Goal: Information Seeking & Learning: Find contact information

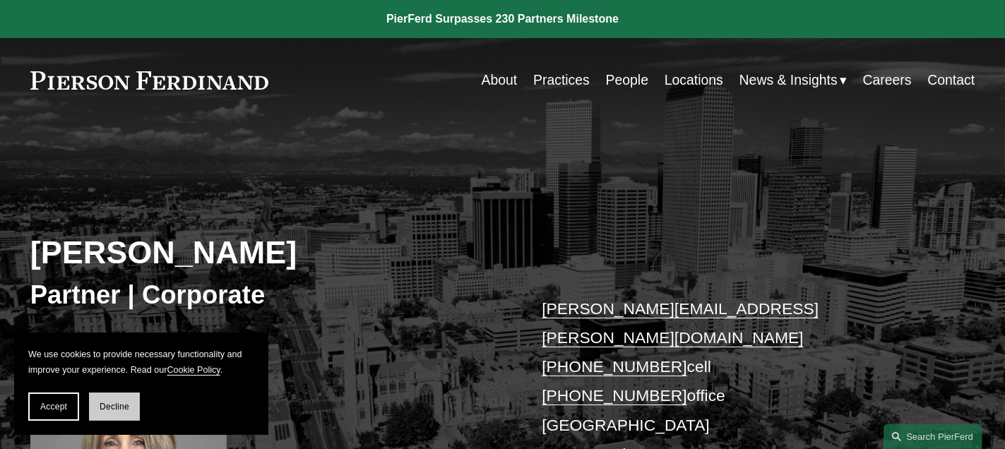
click at [126, 403] on span "Decline" at bounding box center [115, 407] width 30 height 10
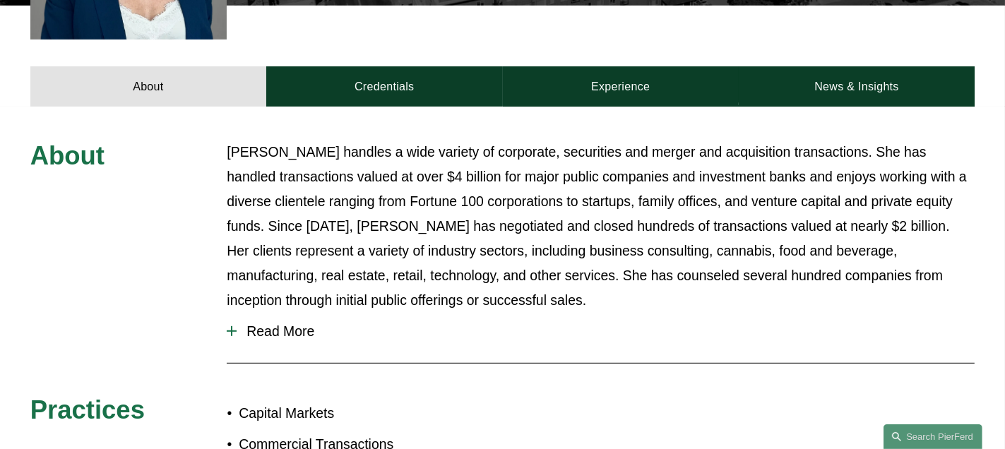
scroll to position [494, 0]
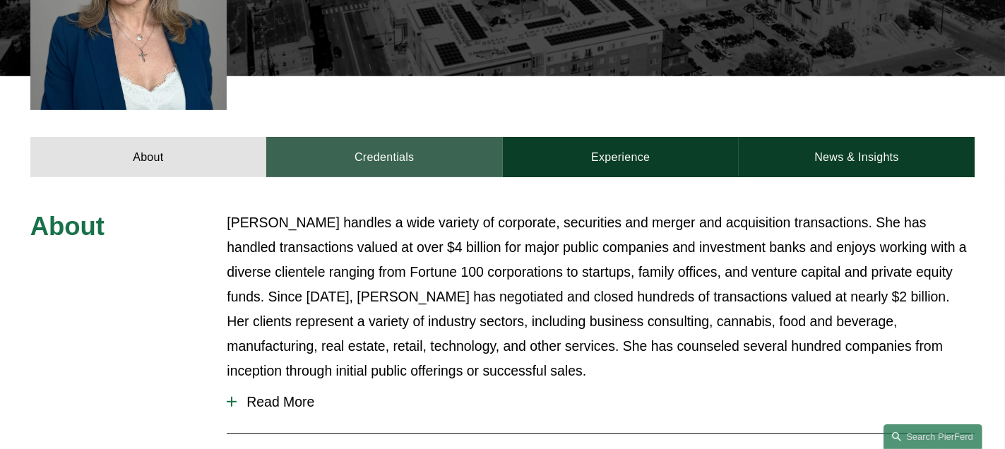
click at [392, 137] on link "Credentials" at bounding box center [384, 157] width 236 height 41
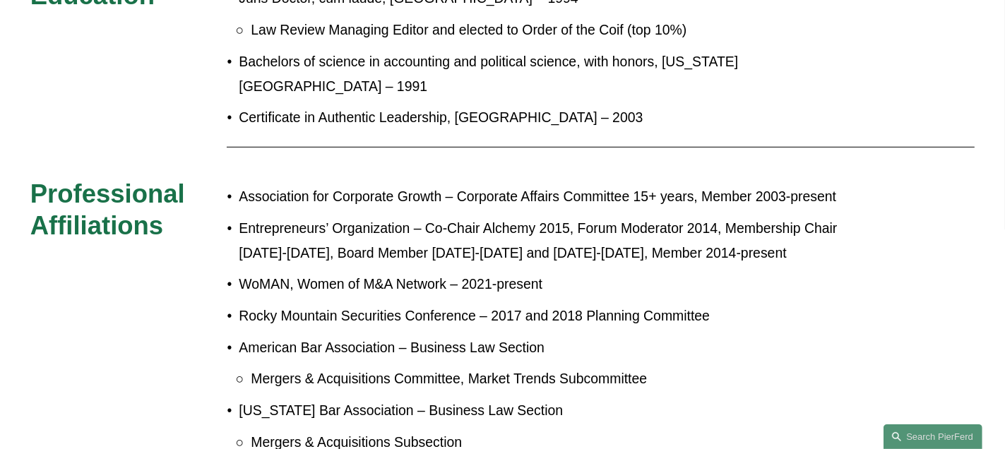
scroll to position [424, 0]
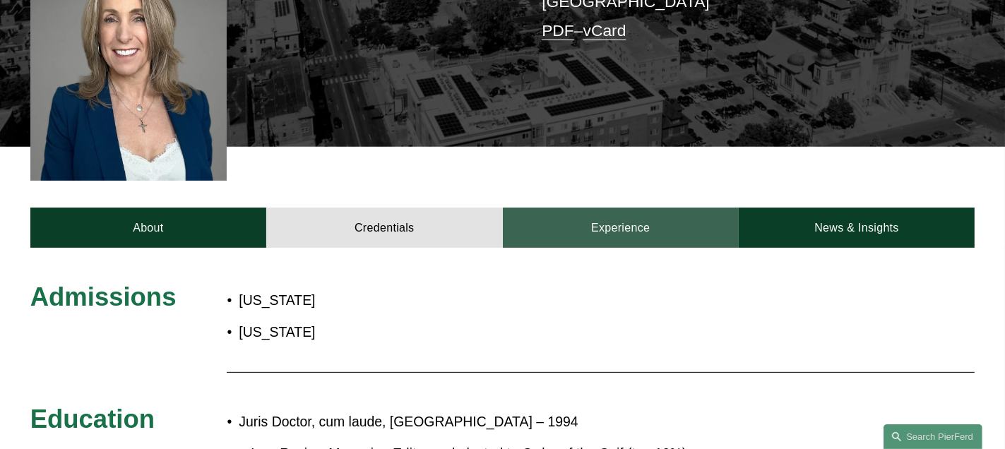
click at [624, 208] on link "Experience" at bounding box center [621, 228] width 236 height 41
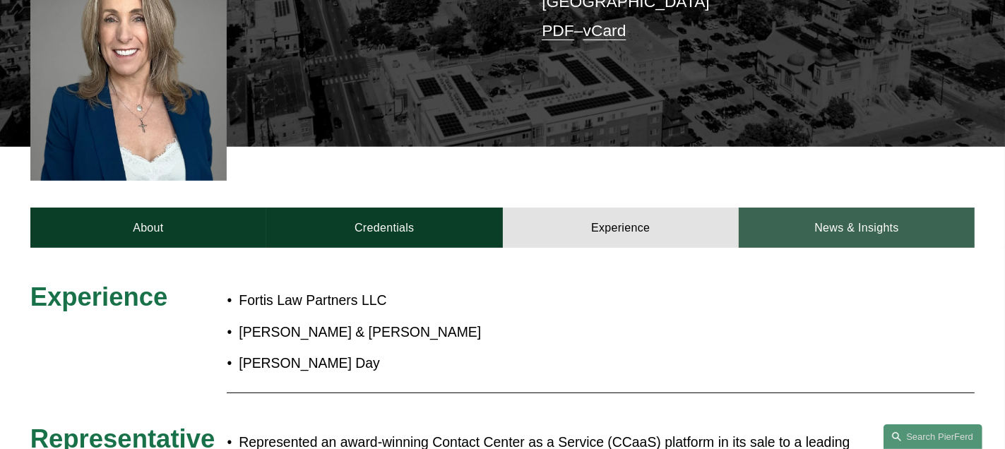
click at [860, 208] on link "News & Insights" at bounding box center [857, 228] width 236 height 41
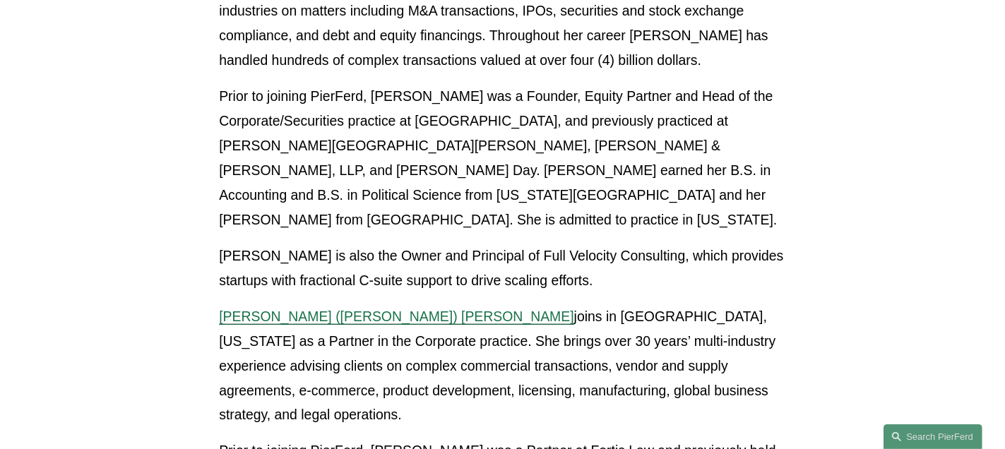
scroll to position [777, 0]
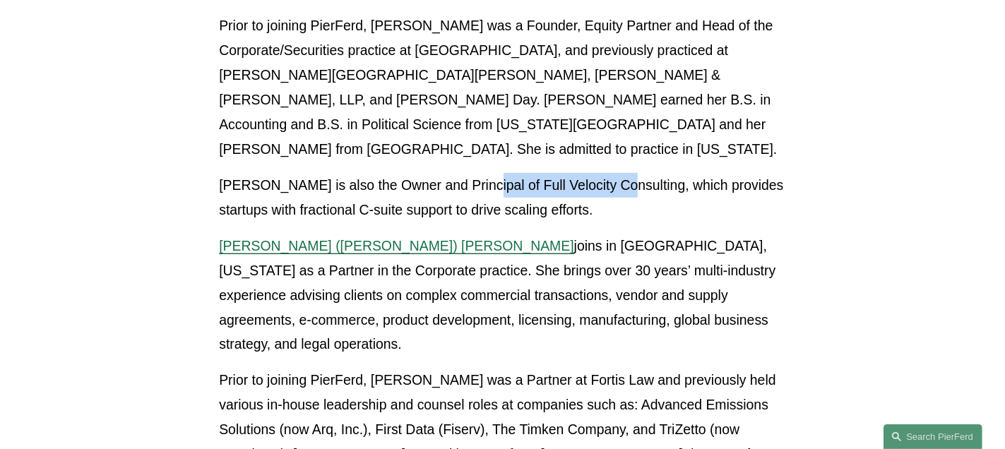
drag, startPoint x: 460, startPoint y: 158, endPoint x: 603, endPoint y: 157, distance: 142.6
click at [603, 173] on p "Julie is also the Owner and Principal of Full Velocity Consulting, which provid…" at bounding box center [502, 197] width 567 height 49
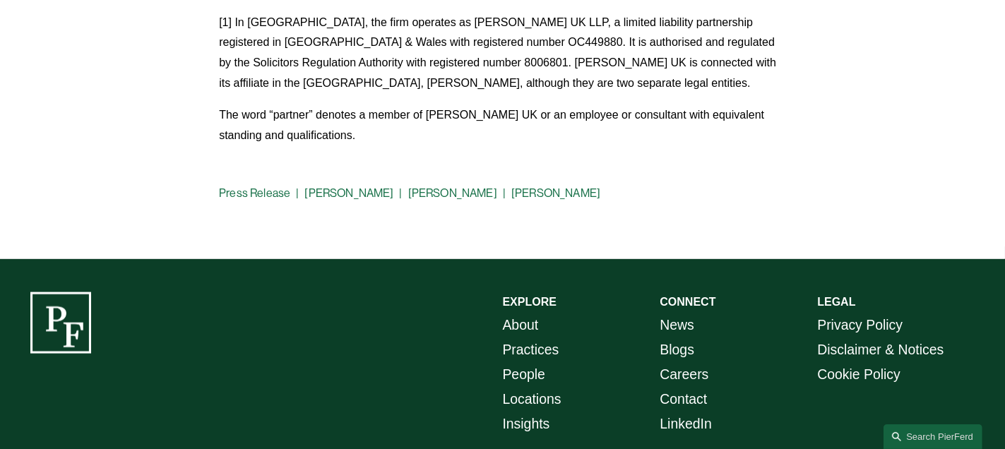
scroll to position [1940, 0]
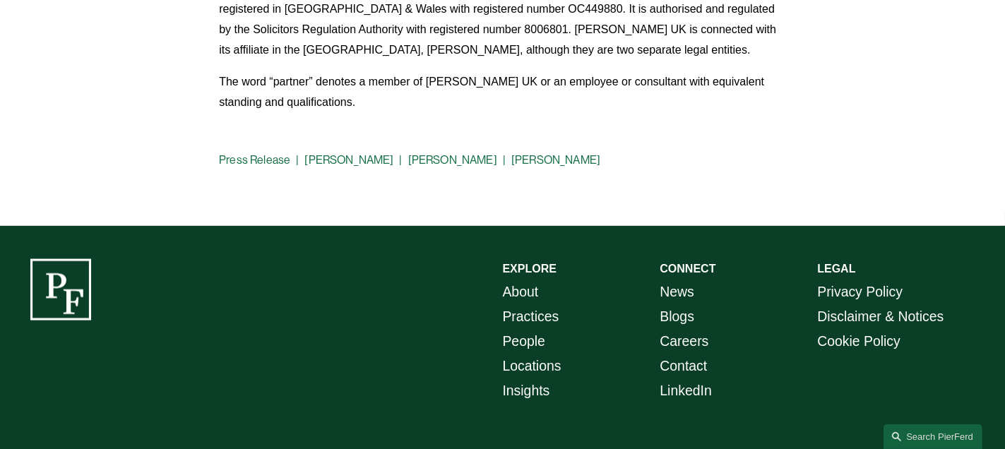
click at [550, 354] on link "Locations" at bounding box center [532, 366] width 59 height 25
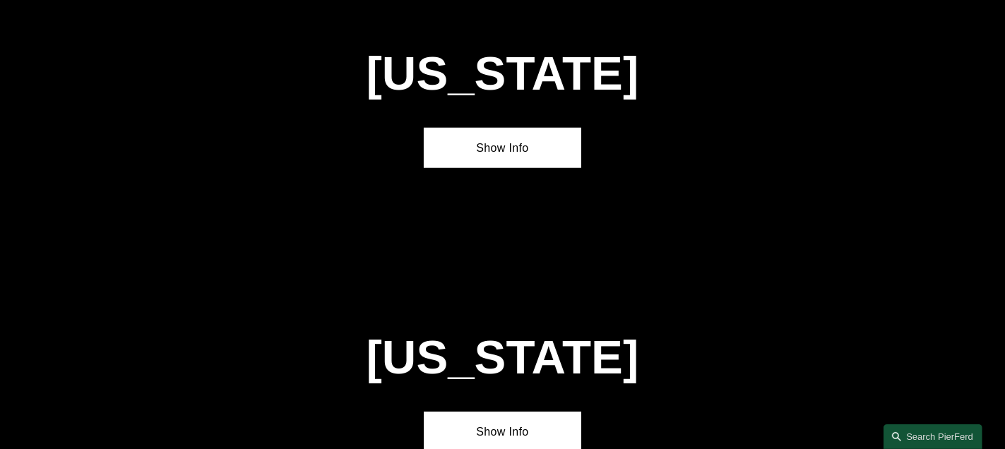
scroll to position [1130, 0]
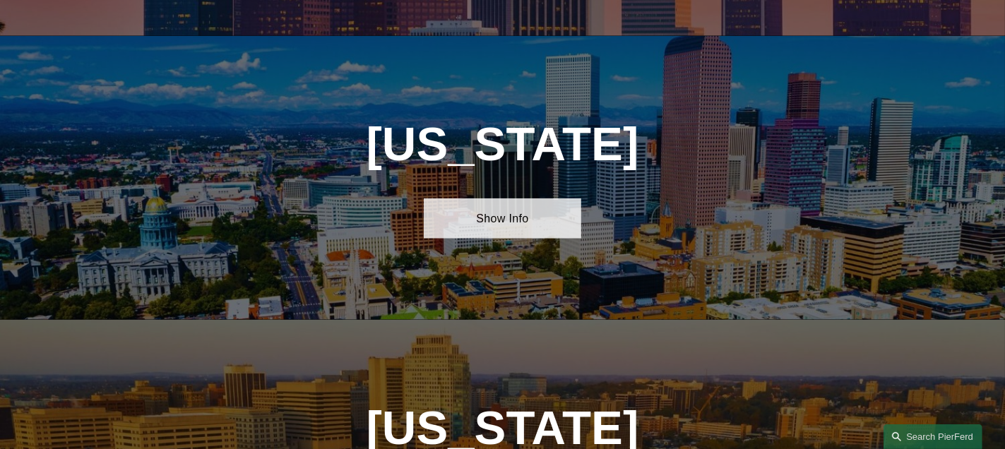
click at [509, 229] on link "Show Info" at bounding box center [502, 218] width 157 height 41
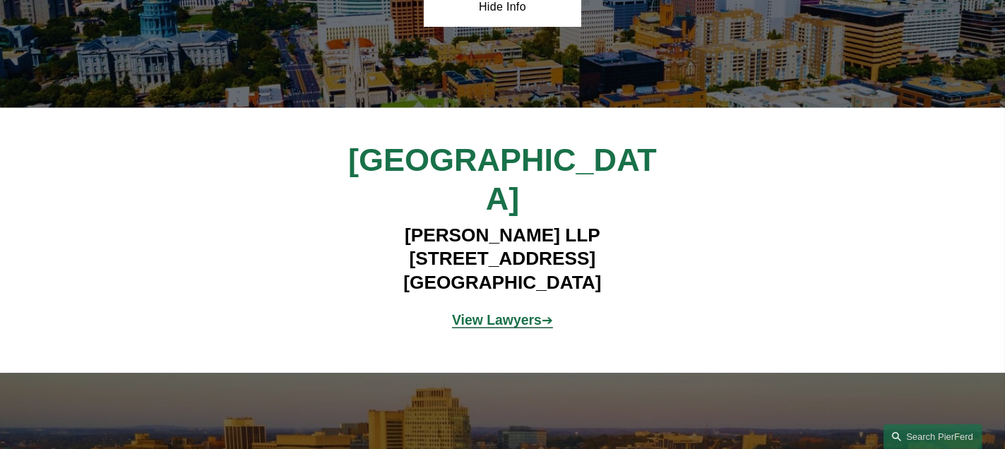
scroll to position [1483, 0]
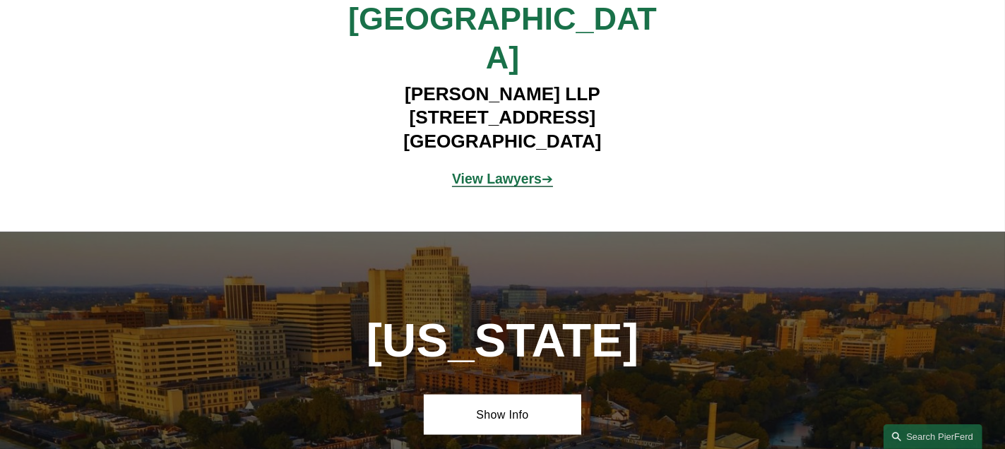
click at [526, 171] on strong "View Lawyers" at bounding box center [497, 179] width 90 height 16
